Goal: Entertainment & Leisure: Consume media (video, audio)

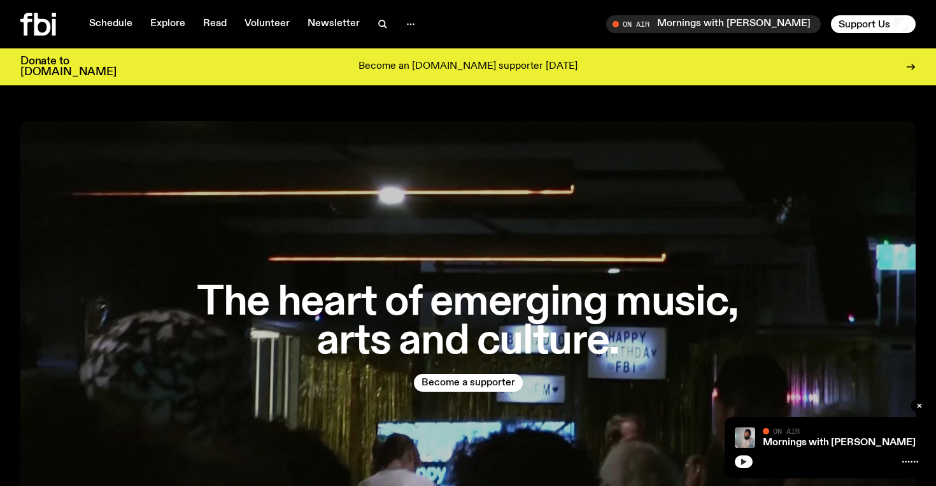
click at [744, 458] on icon "button" at bounding box center [744, 462] width 8 height 8
click at [776, 445] on link "Mornings with [PERSON_NAME]" at bounding box center [839, 443] width 153 height 10
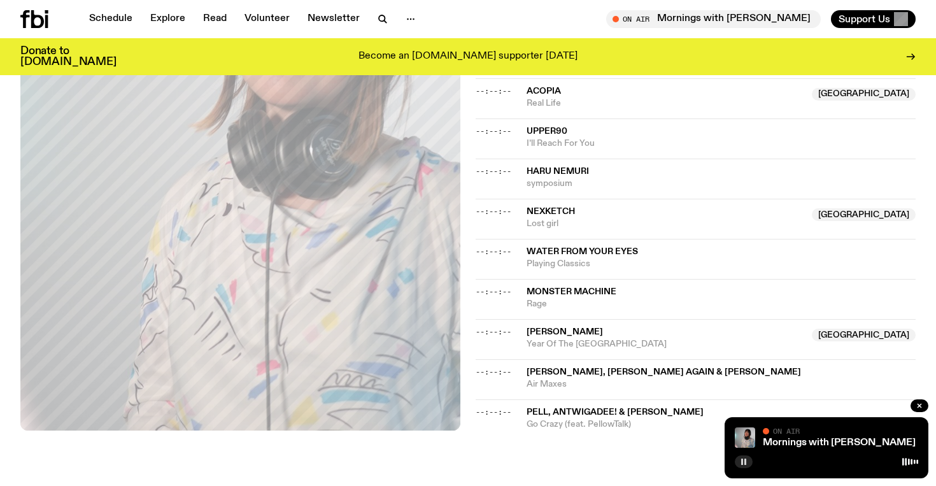
scroll to position [1438, 0]
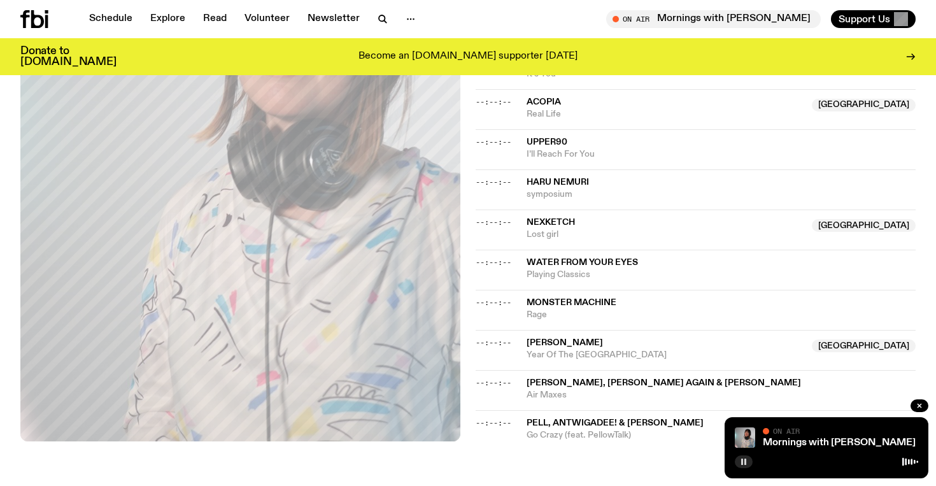
click at [611, 378] on span "[PERSON_NAME], [PERSON_NAME] Again & [PERSON_NAME]" at bounding box center [664, 382] width 275 height 9
click at [786, 444] on link "Mornings with [PERSON_NAME]" at bounding box center [839, 443] width 153 height 10
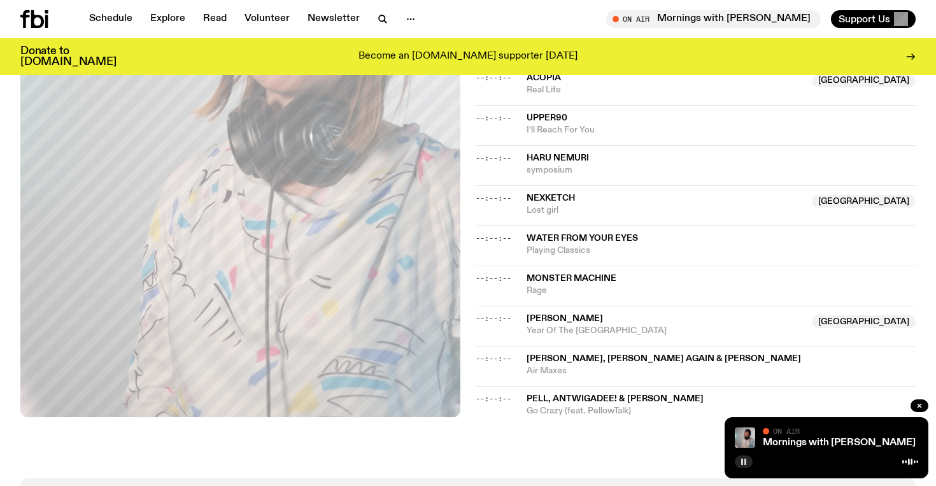
scroll to position [1463, 0]
click at [774, 443] on link "Mornings with [PERSON_NAME]" at bounding box center [839, 443] width 153 height 10
click at [48, 25] on div at bounding box center [50, 19] width 61 height 18
click at [38, 21] on icon at bounding box center [34, 19] width 28 height 18
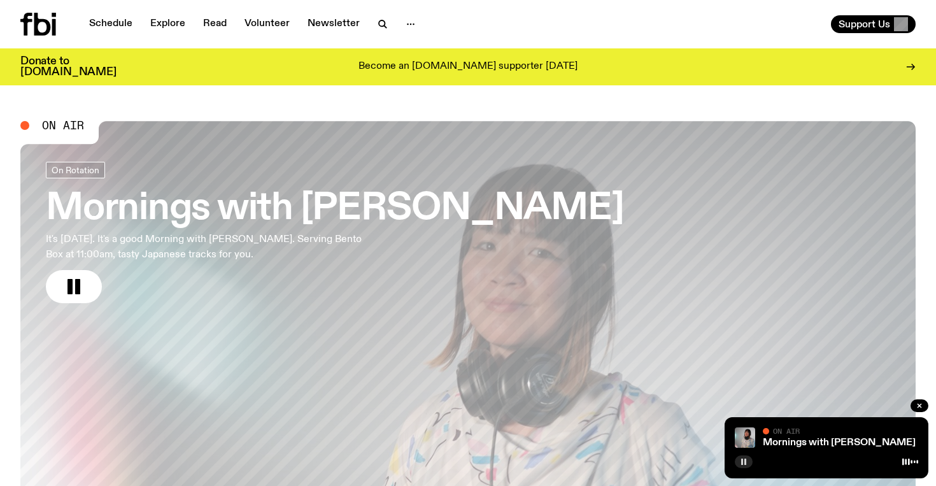
click at [442, 210] on h3 "Mornings with [PERSON_NAME]" at bounding box center [335, 209] width 578 height 36
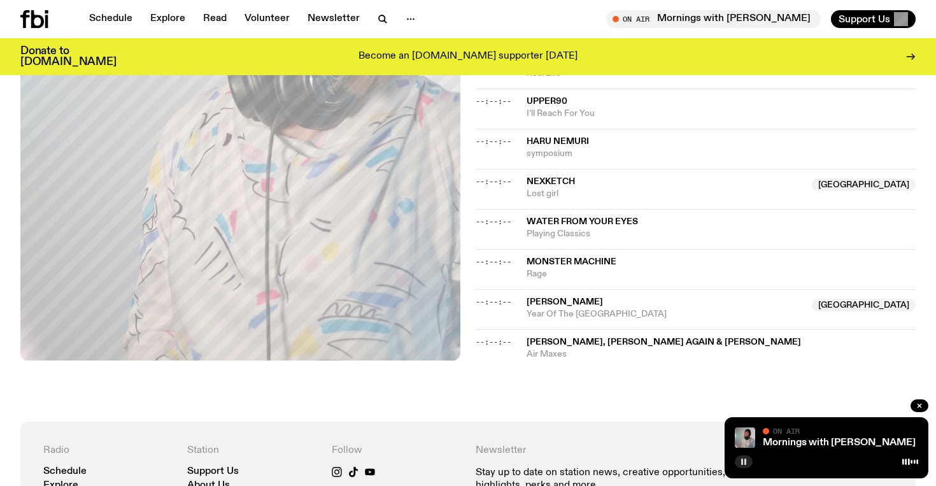
scroll to position [1476, 0]
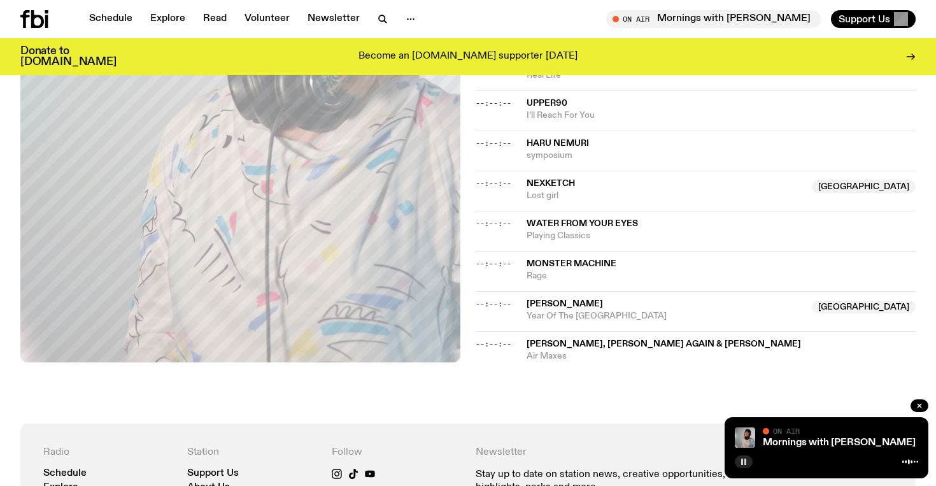
click at [29, 18] on icon at bounding box center [34, 19] width 28 height 18
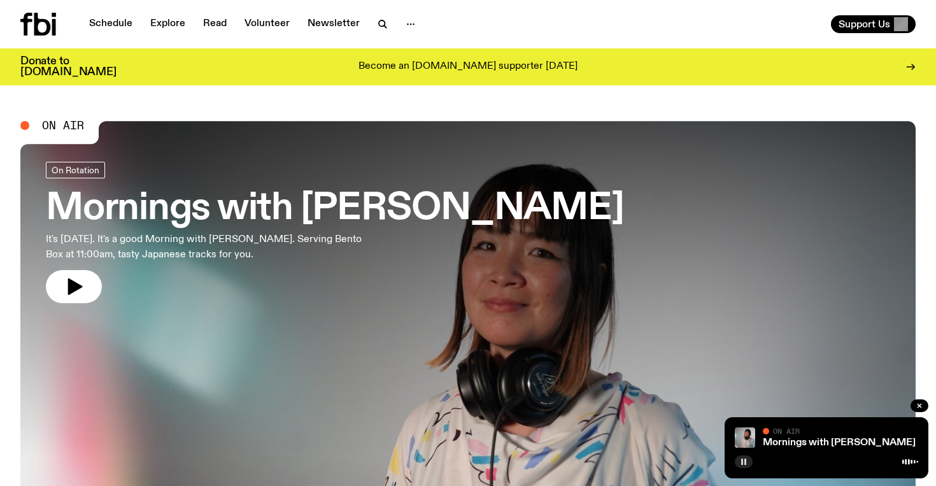
click at [39, 22] on icon at bounding box center [42, 24] width 17 height 23
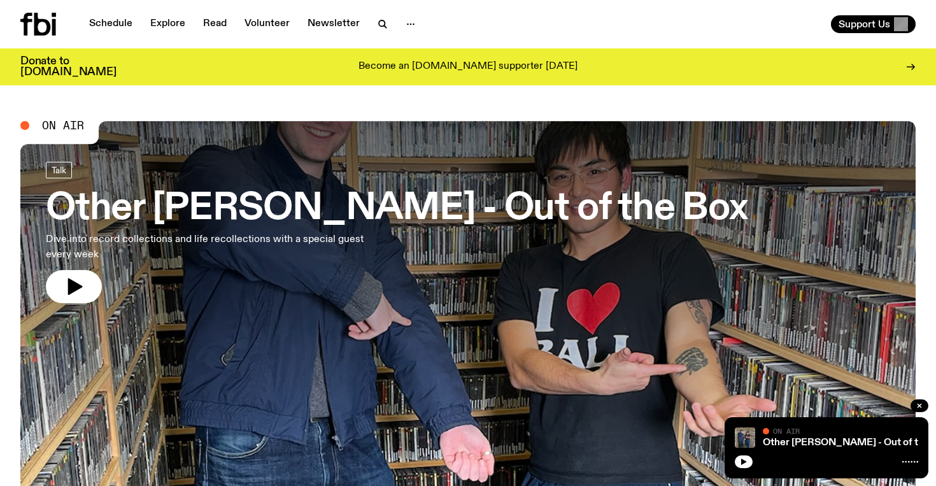
click at [742, 462] on icon "button" at bounding box center [744, 462] width 6 height 6
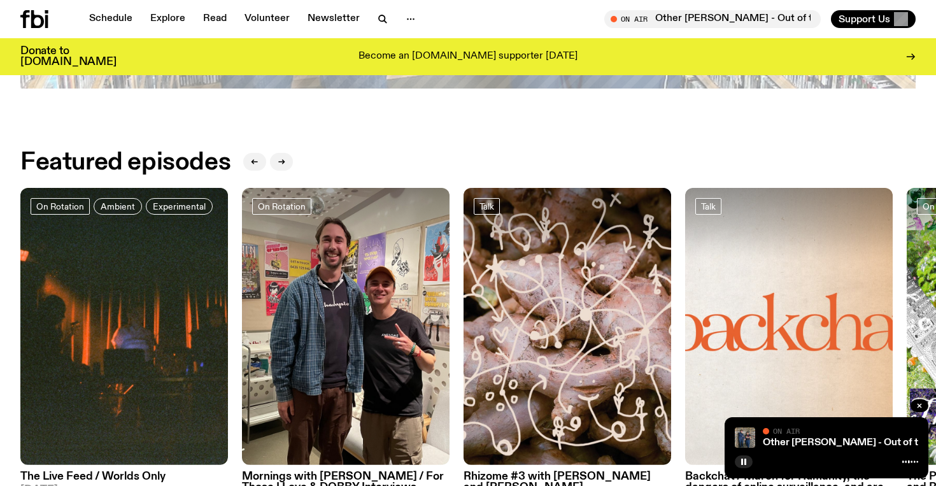
scroll to position [675, 0]
